Goal: Task Accomplishment & Management: Manage account settings

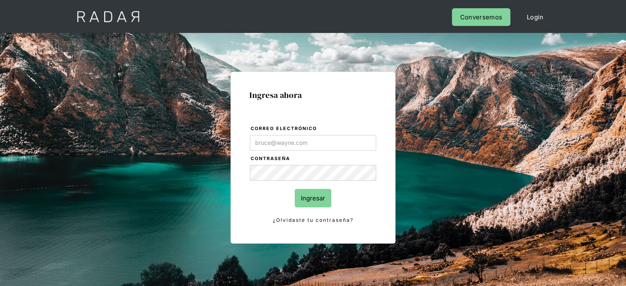
type input "[EMAIL_ADDRESS][PERSON_NAME][DOMAIN_NAME]"
click at [311, 199] on input "Ingresar" at bounding box center [313, 198] width 37 height 19
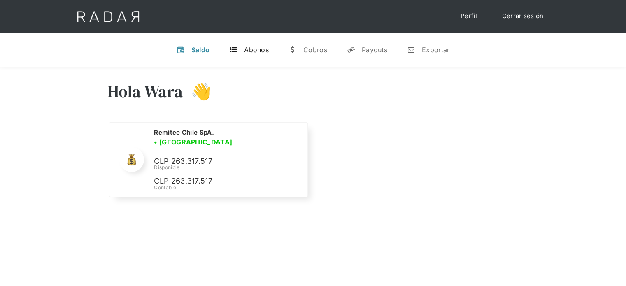
click at [253, 55] on link "t Abonos" at bounding box center [249, 49] width 53 height 21
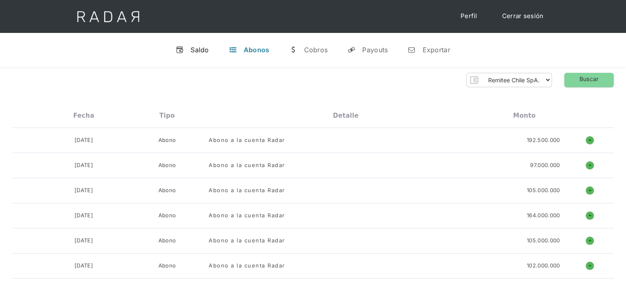
click at [185, 43] on link "v Saldo" at bounding box center [192, 49] width 47 height 21
